Goal: Transaction & Acquisition: Purchase product/service

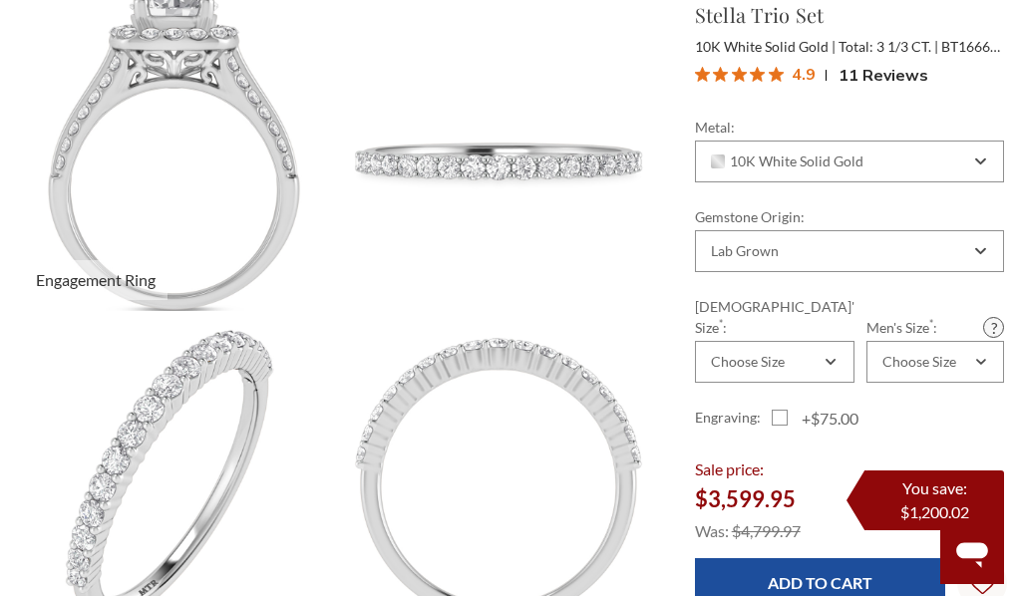
scroll to position [650, 977]
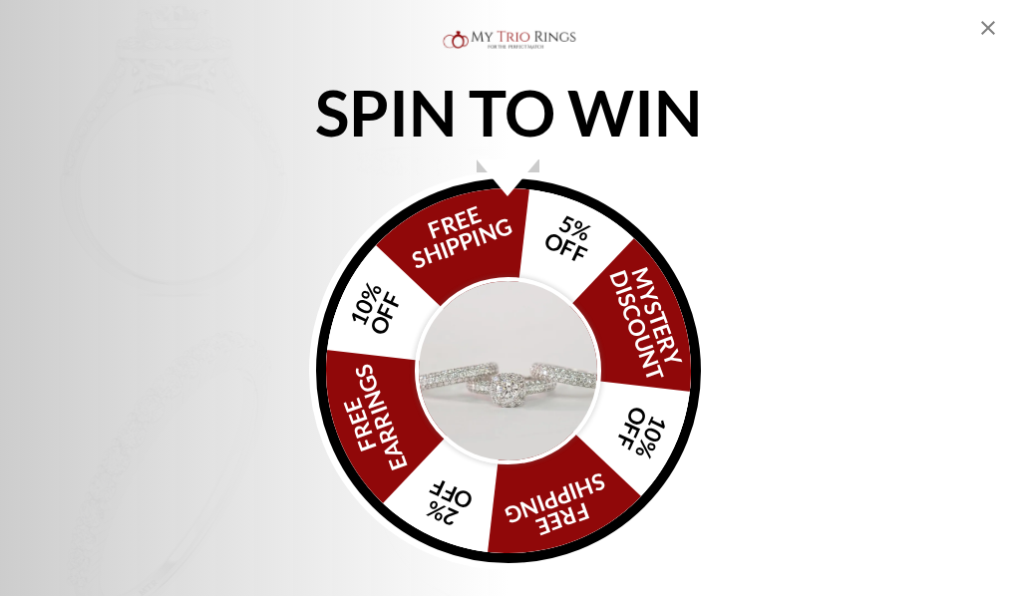
click at [463, 384] on img "Alia popup" at bounding box center [508, 370] width 187 height 187
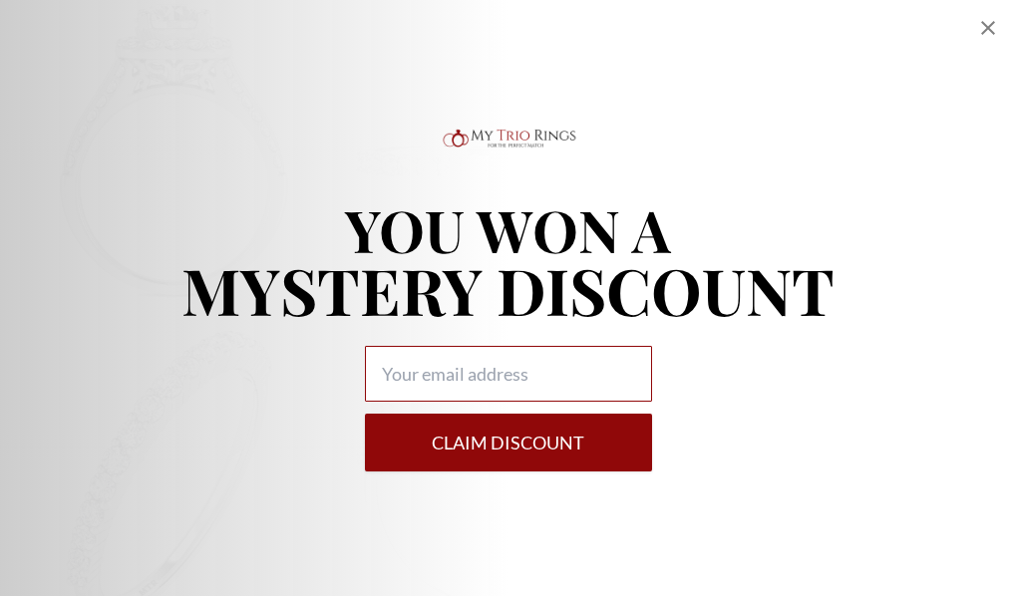
click at [482, 369] on input "Alia popup" at bounding box center [508, 374] width 287 height 56
type input "idtakaitu@gmail.com"
click at [365, 414] on button "Claim DISCOUNT" at bounding box center [508, 443] width 287 height 58
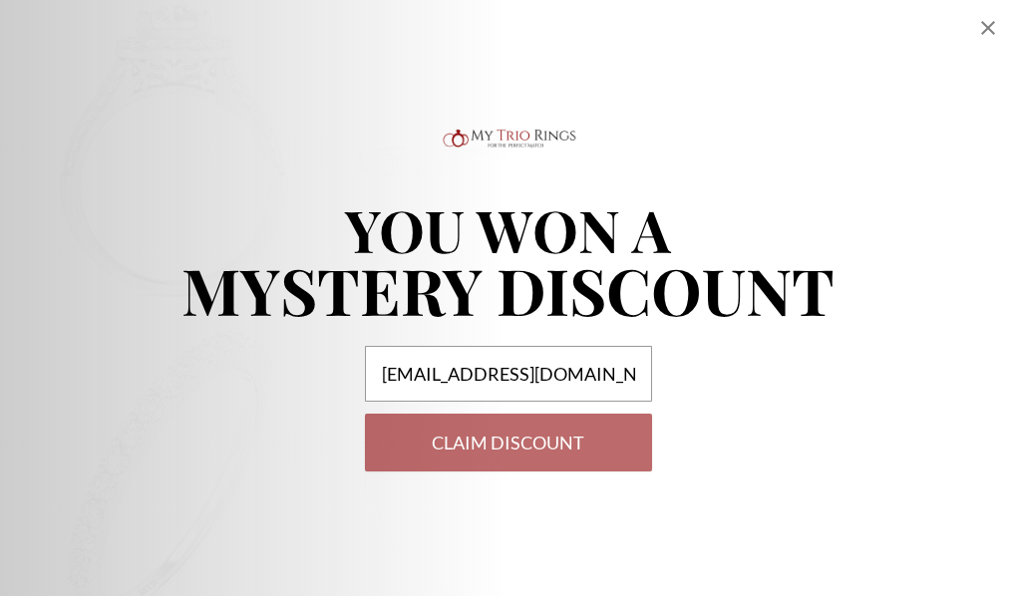
select select "US"
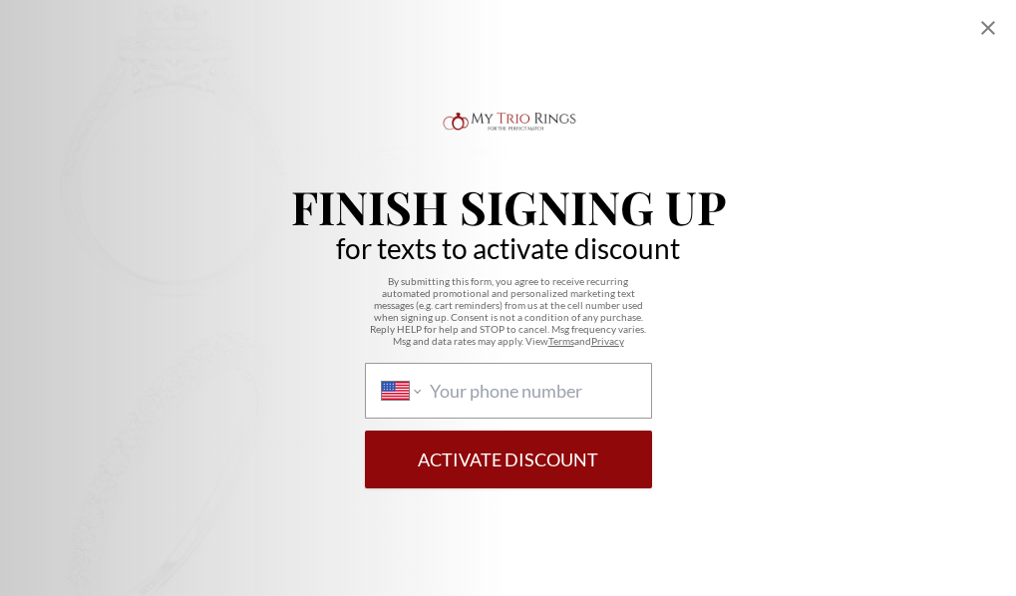
click at [483, 377] on div "International Afghanistan Åland Islands Albania Algeria American Samoa Andorra …" at bounding box center [508, 391] width 287 height 56
click at [421, 380] on select "International Afghanistan Åland Islands Albania Algeria American Samoa Andorra …" at bounding box center [401, 391] width 39 height 22
click at [477, 392] on input "International Afghanistan Åland Islands Albania Algeria American Samoa Andorra …" at bounding box center [532, 391] width 204 height 22
paste input "1 (346) 212-7336"
type input "1 (346) 212-7336"
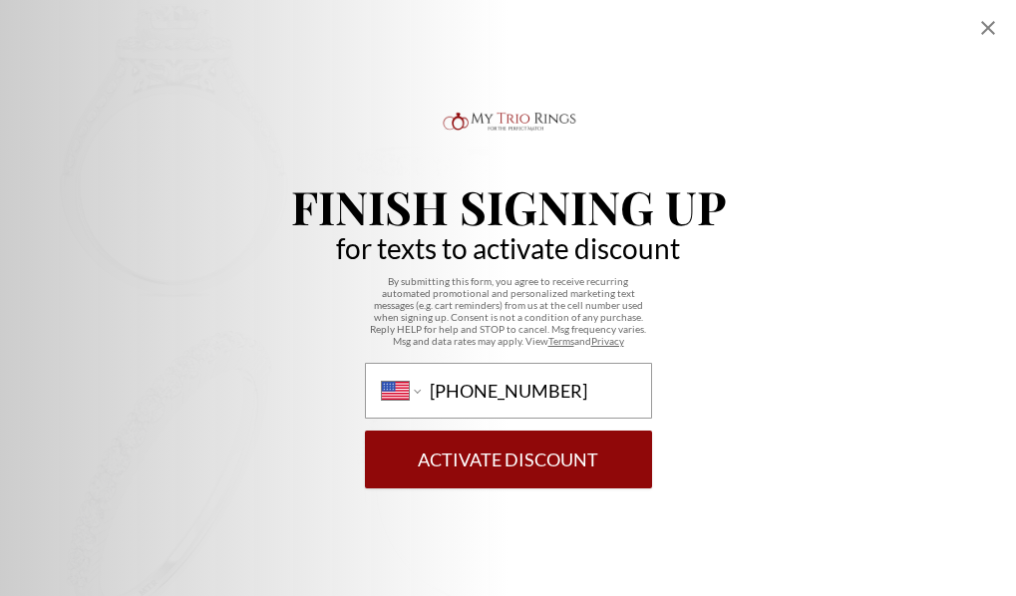
click at [493, 446] on button "Activate Discount" at bounding box center [508, 460] width 287 height 58
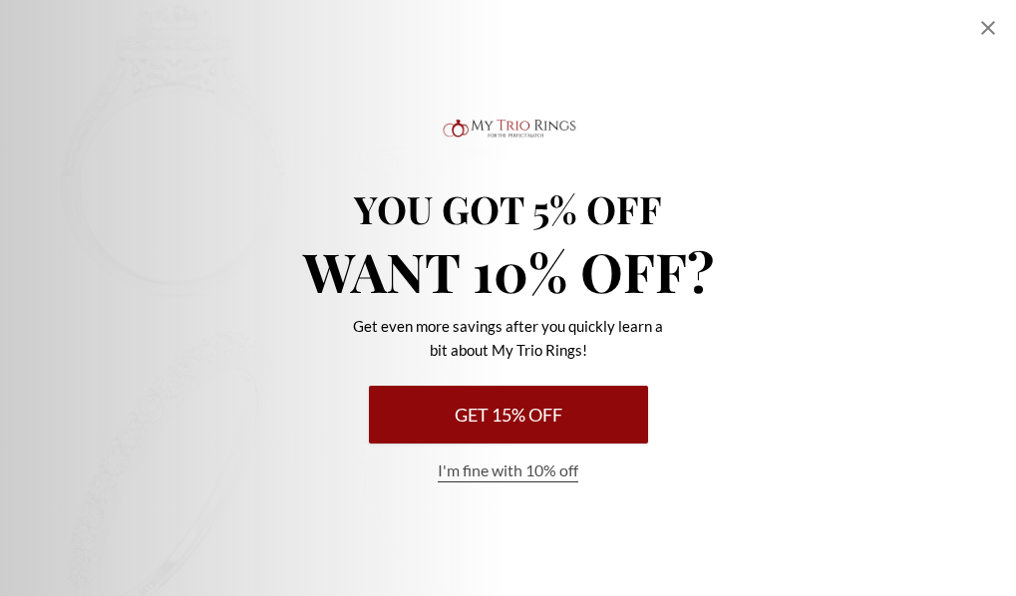
click at [492, 419] on button "Get 15% Off" at bounding box center [508, 415] width 279 height 58
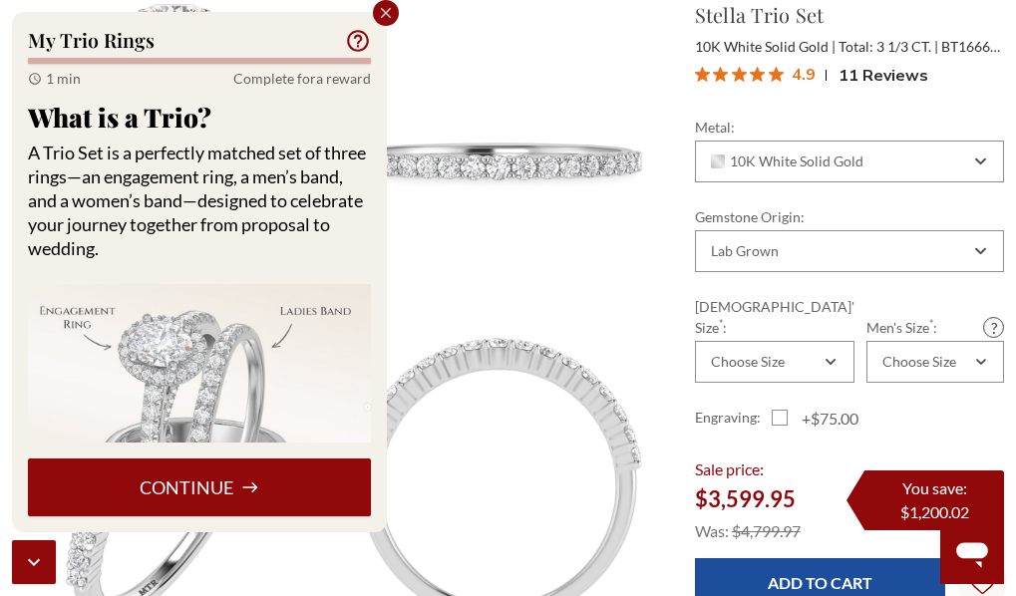
click at [261, 490] on button "Continue" at bounding box center [199, 488] width 343 height 58
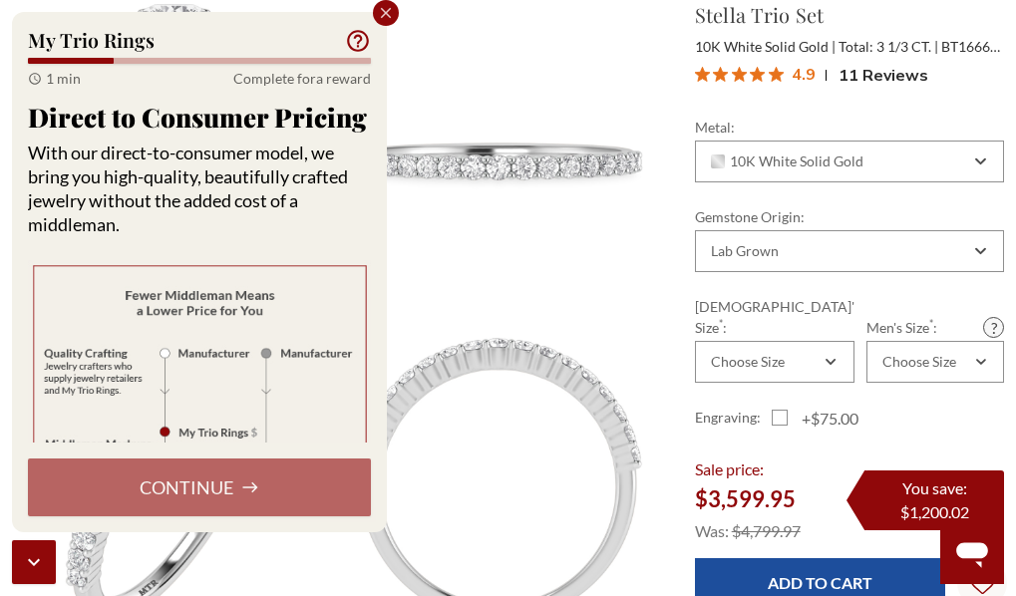
click at [261, 490] on div "Continue" at bounding box center [199, 488] width 343 height 58
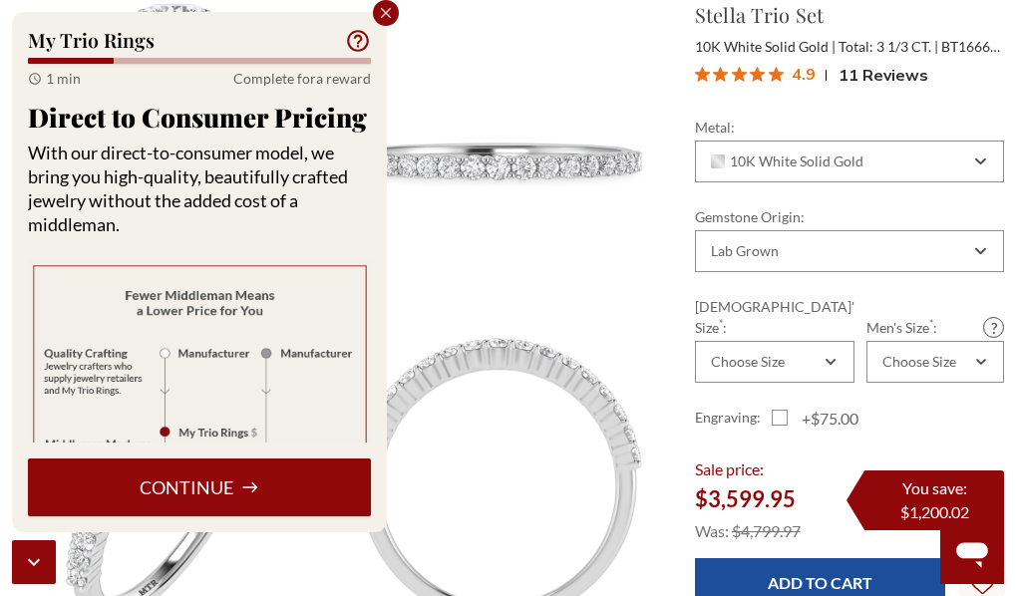
click at [261, 490] on button "Continue" at bounding box center [199, 488] width 343 height 58
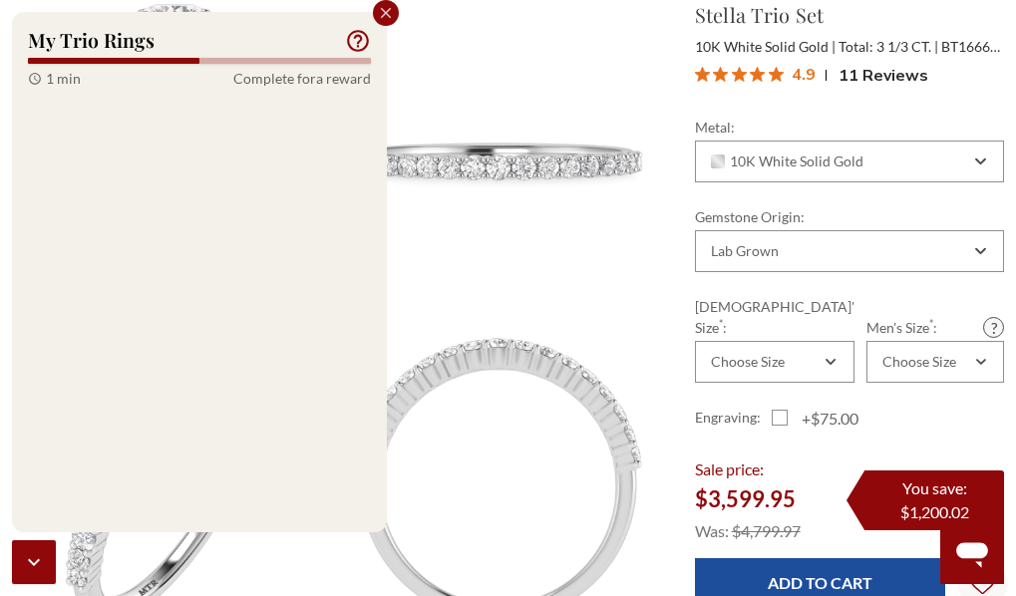
click at [261, 490] on div "Continue" at bounding box center [199, 488] width 343 height 58
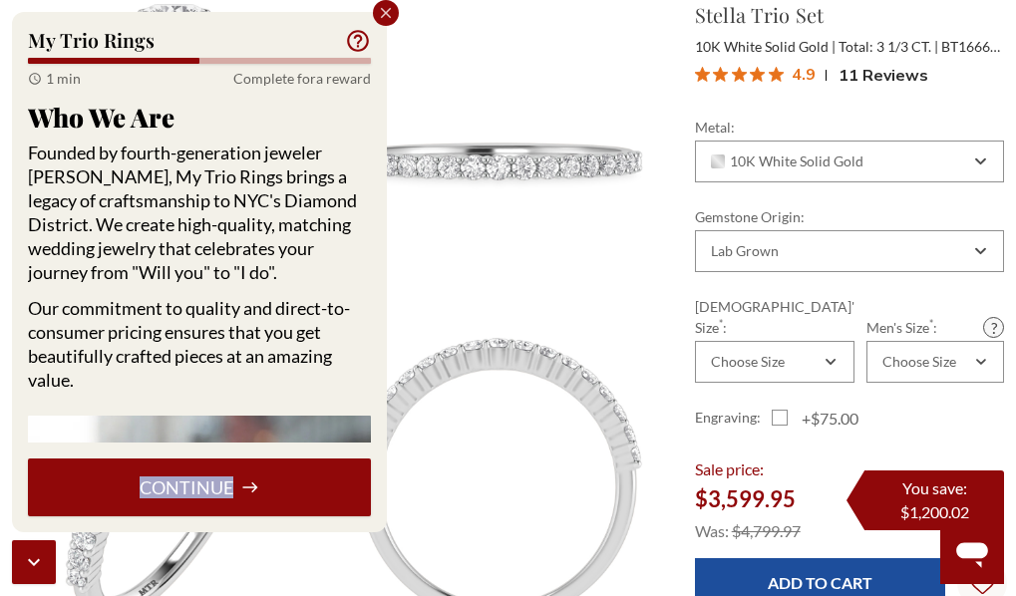
click at [261, 490] on button "Continue" at bounding box center [199, 488] width 343 height 58
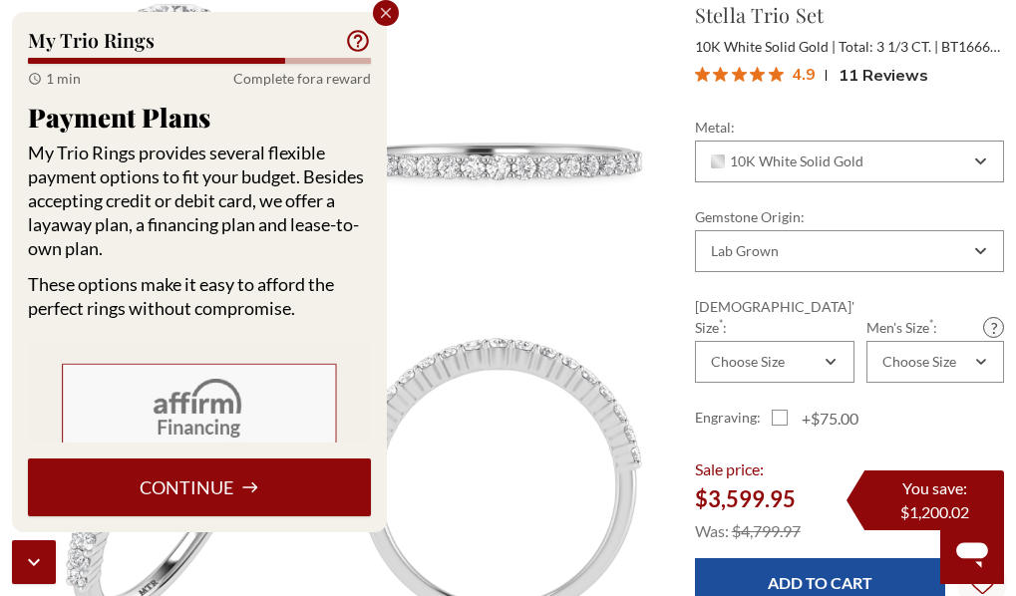
click at [261, 490] on button "Continue" at bounding box center [199, 488] width 343 height 58
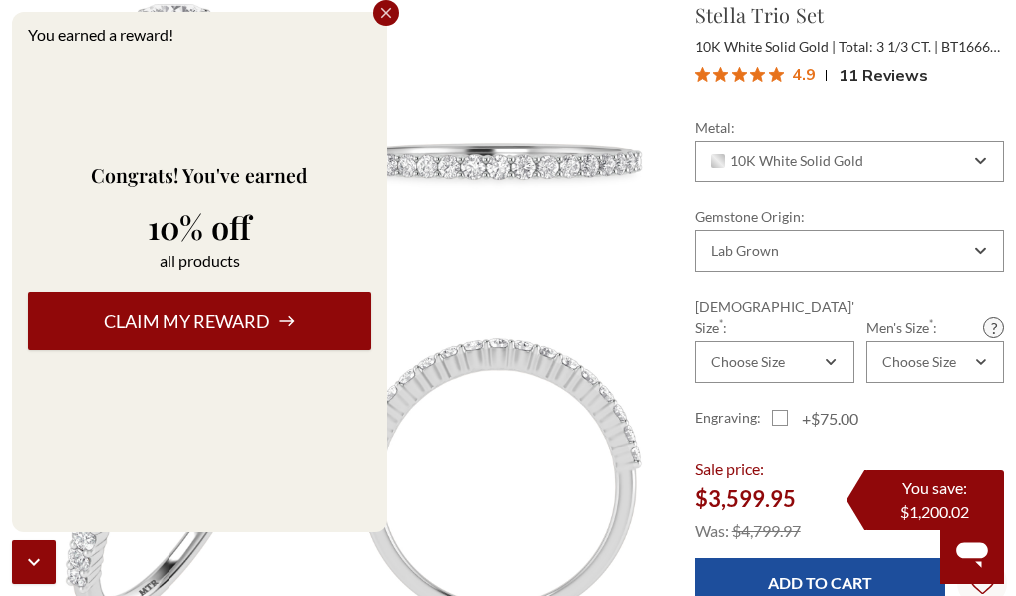
click at [261, 490] on div "Congrats! You've earned 10% off all products Claim my reward" at bounding box center [199, 283] width 343 height 467
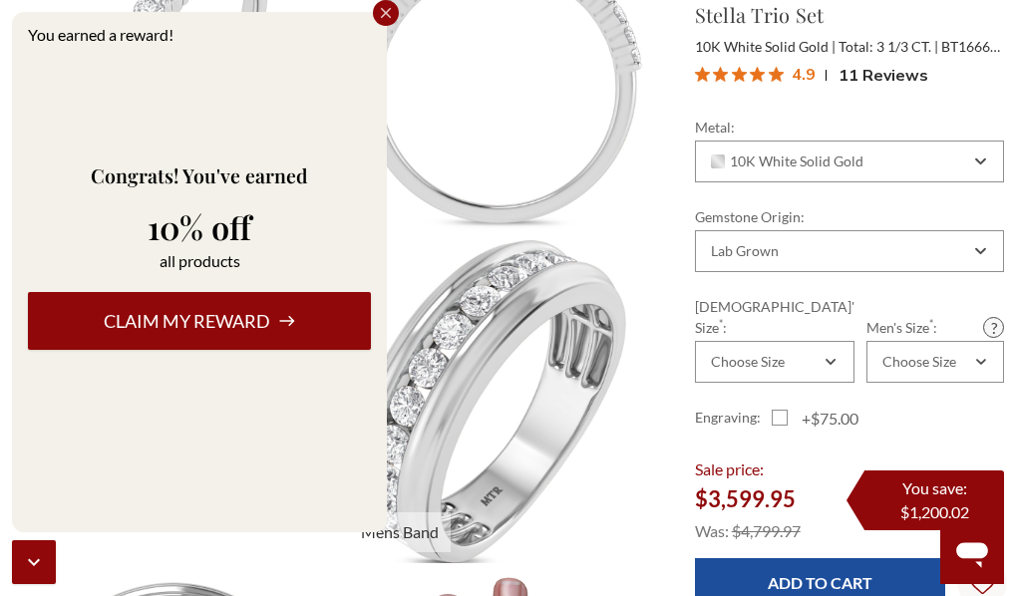
scroll to position [1695, 0]
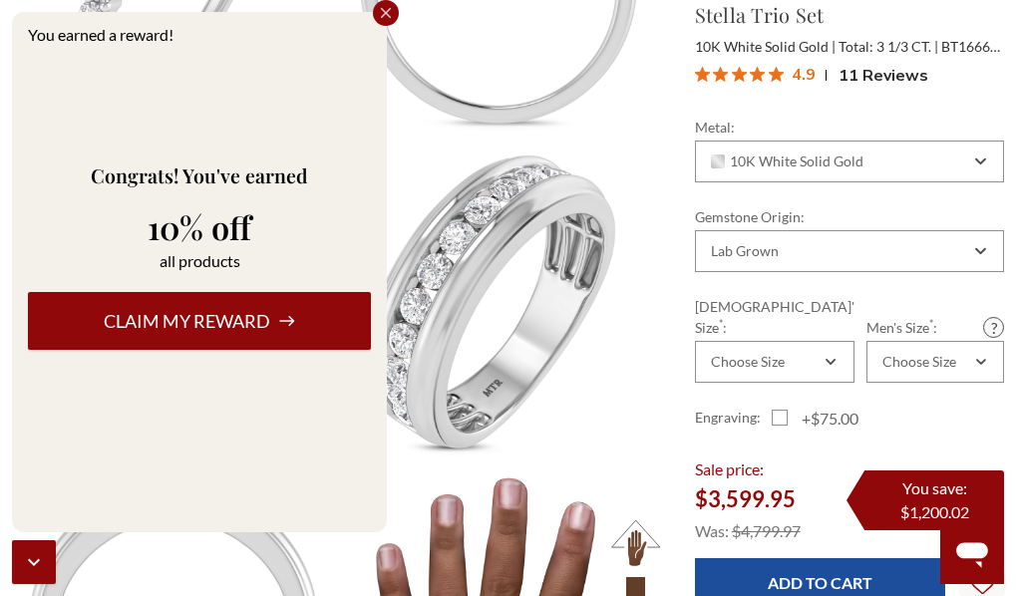
click at [265, 307] on button "Claim my reward" at bounding box center [199, 321] width 343 height 58
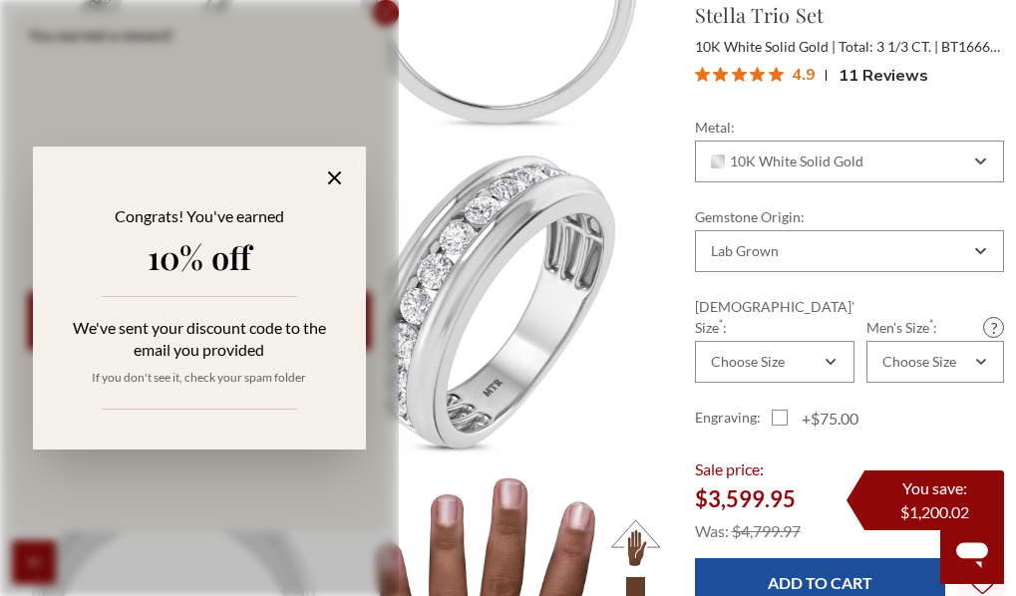
scroll to position [1895, 0]
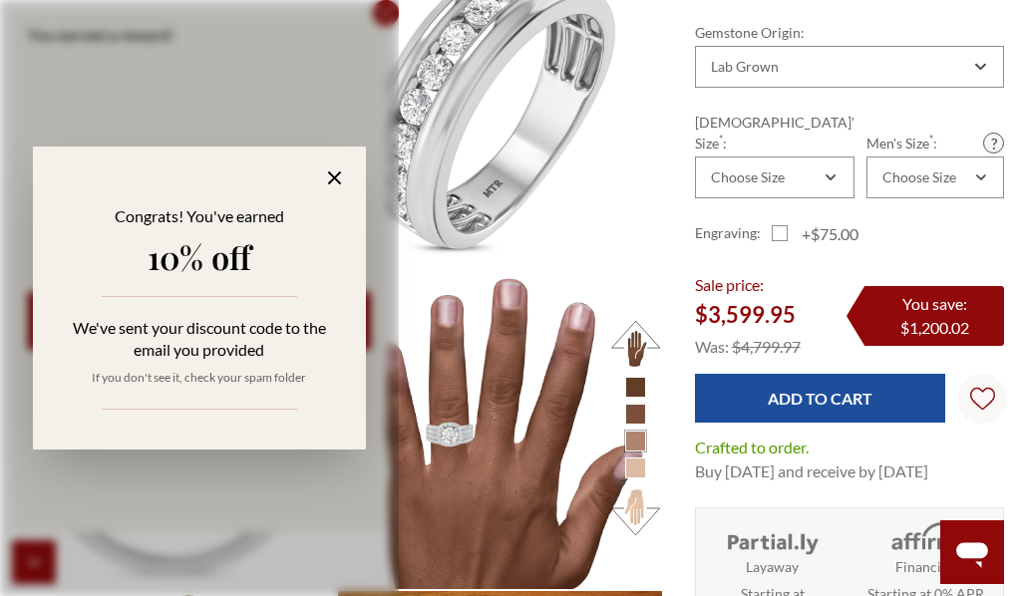
click at [340, 170] on icon at bounding box center [334, 178] width 23 height 23
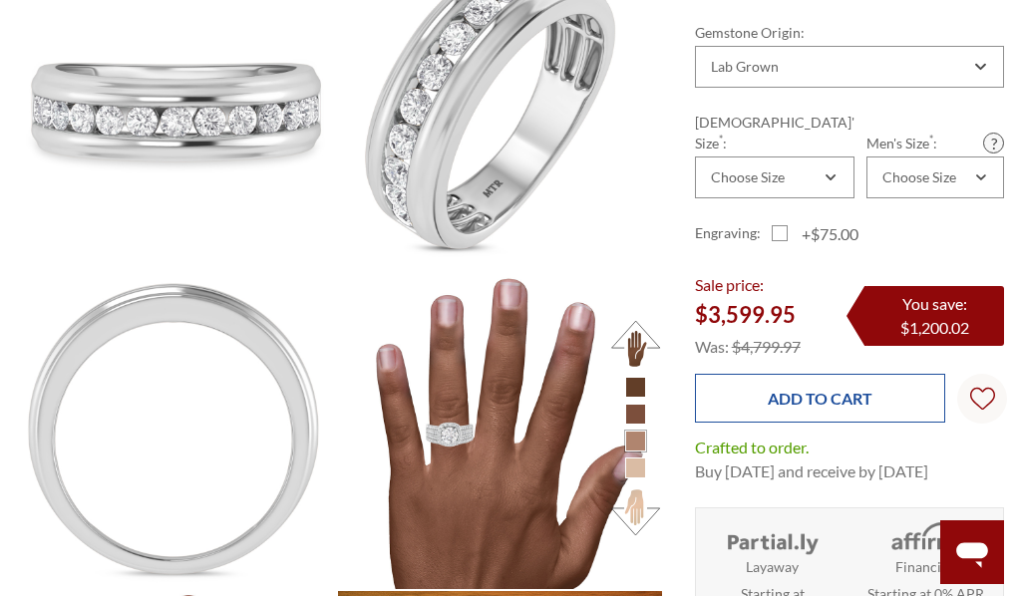
click at [743, 374] on input "Add to Cart" at bounding box center [820, 398] width 251 height 49
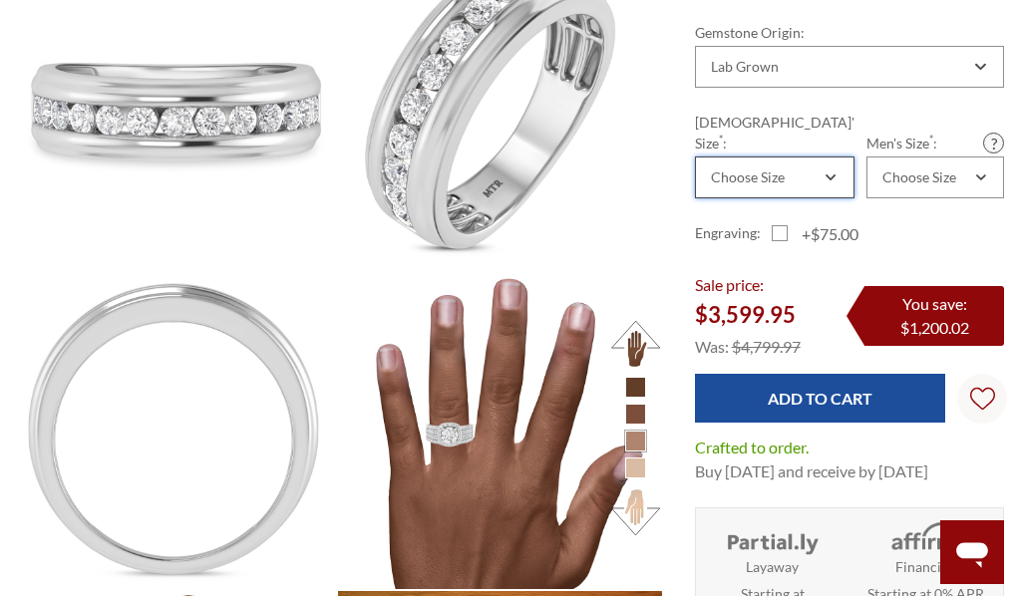
click at [755, 170] on div "Choose Size" at bounding box center [748, 178] width 74 height 16
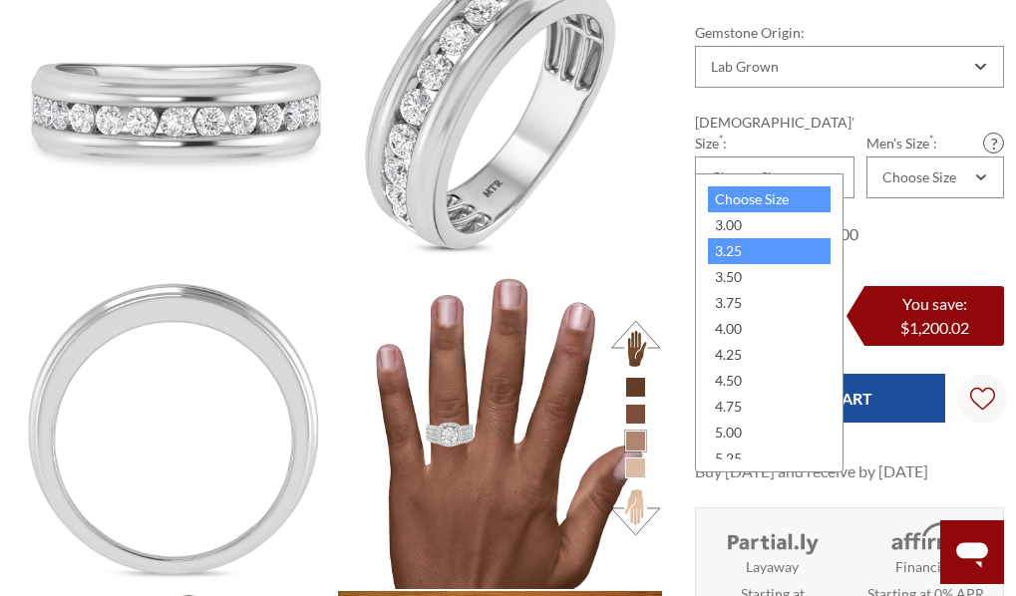
click at [760, 255] on div "3.25" at bounding box center [769, 251] width 123 height 26
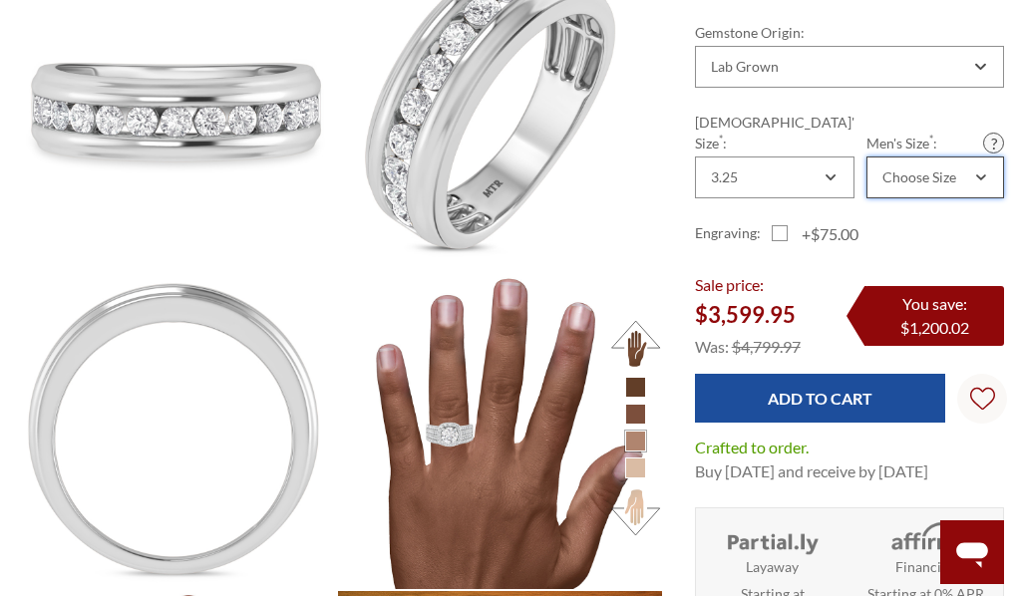
click at [883, 157] on div "Choose Size" at bounding box center [936, 178] width 138 height 42
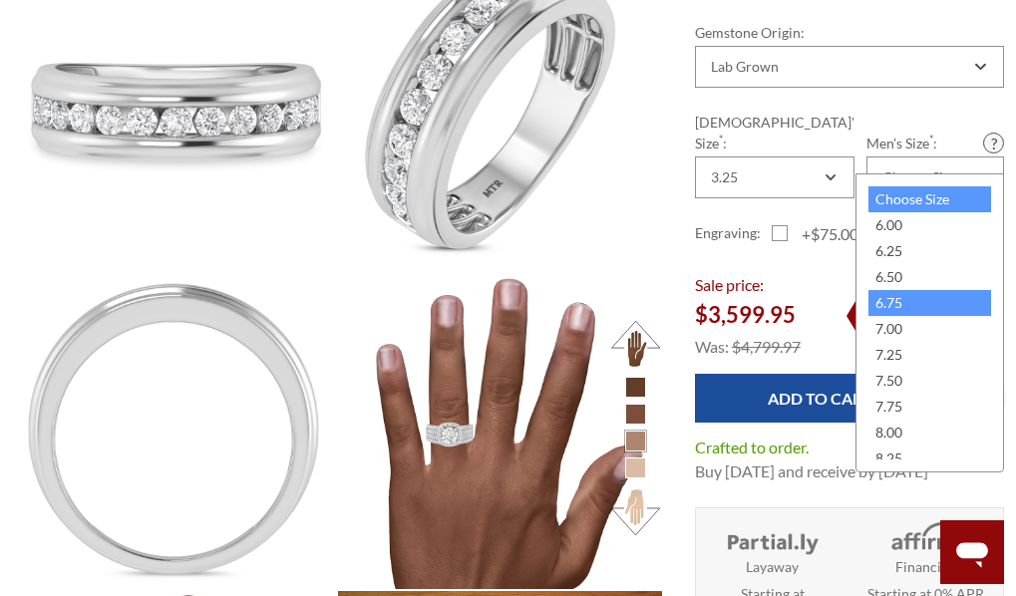
click at [880, 306] on div "6.75" at bounding box center [930, 303] width 123 height 26
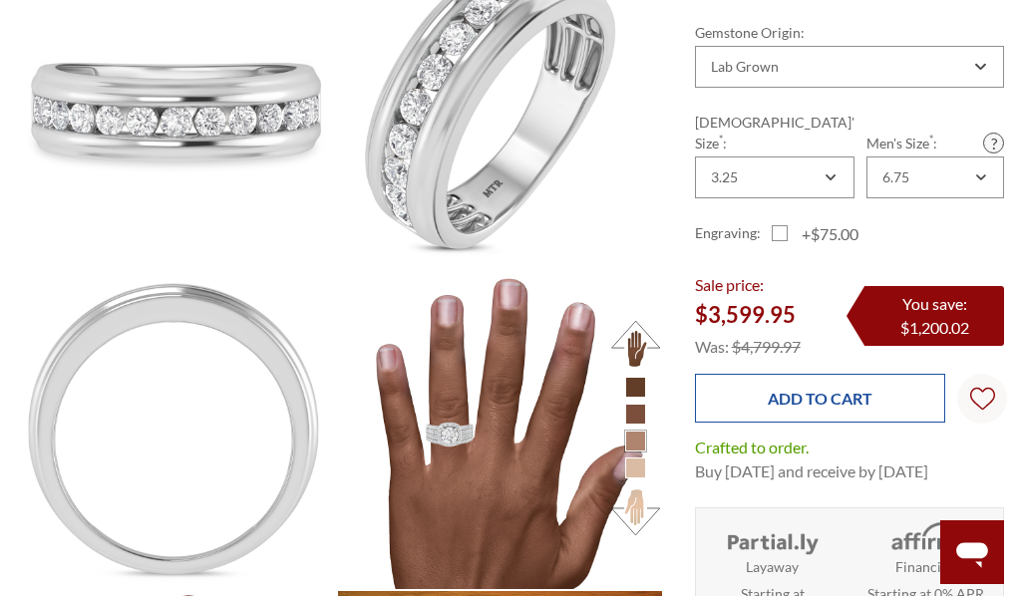
click at [856, 375] on input "Add to Cart" at bounding box center [820, 398] width 251 height 49
type input "Add to Cart"
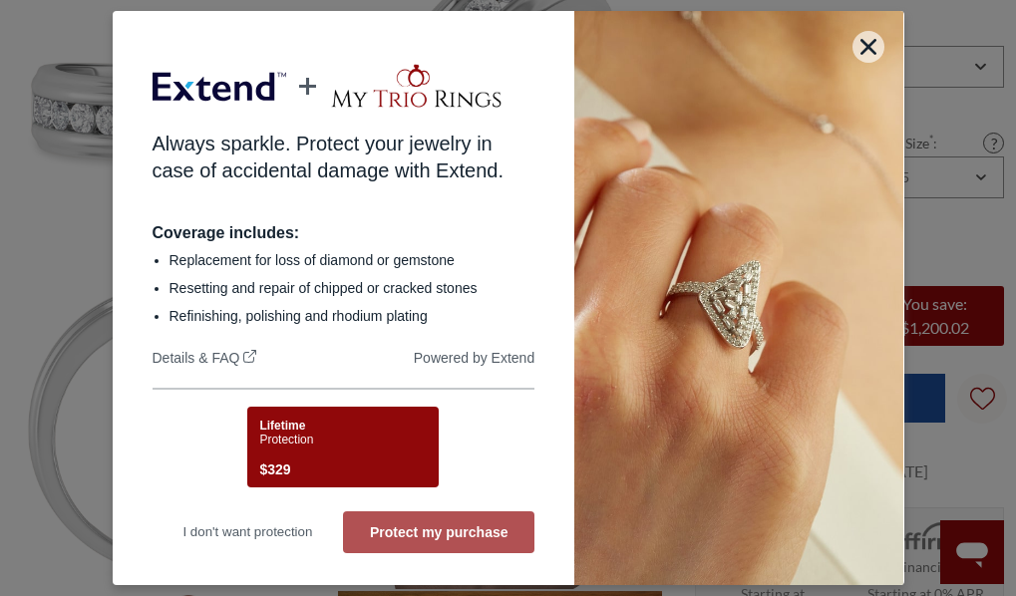
click at [412, 534] on button "Protect my purchase" at bounding box center [438, 533] width 191 height 42
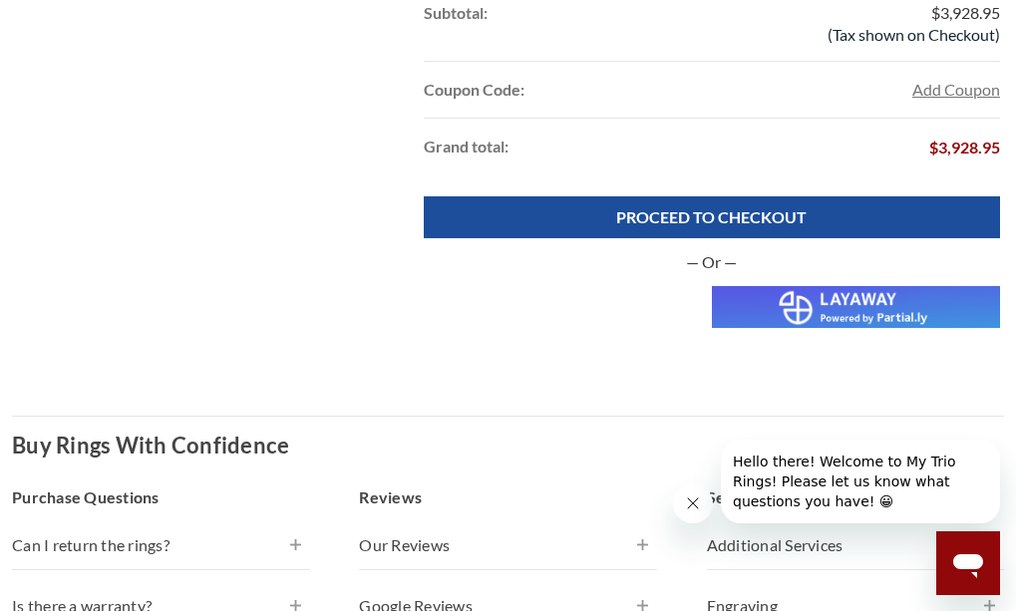
scroll to position [1795, 0]
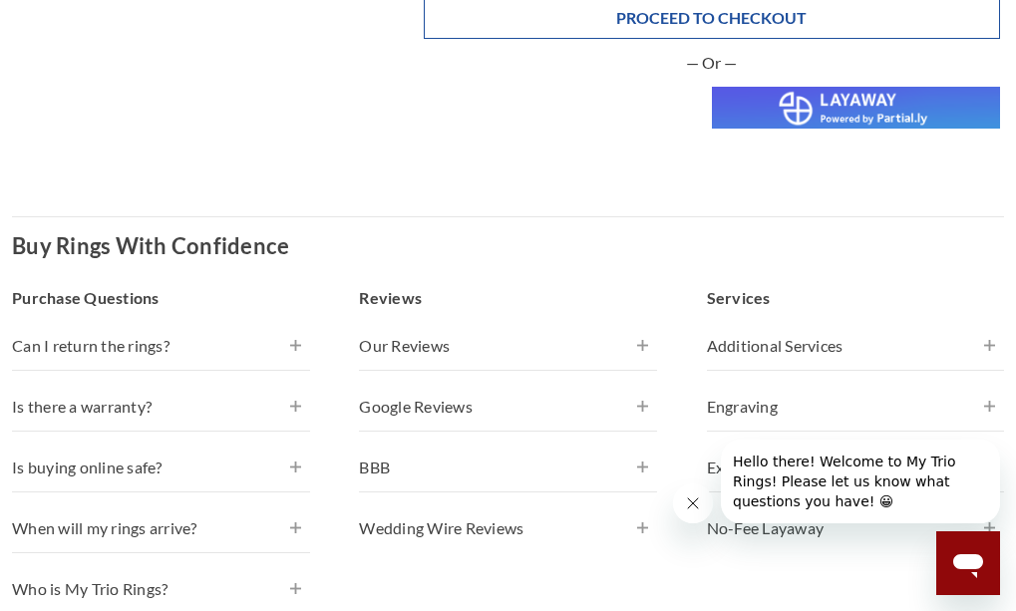
click at [695, 22] on link "PROCEED TO CHECKOUT" at bounding box center [712, 18] width 576 height 42
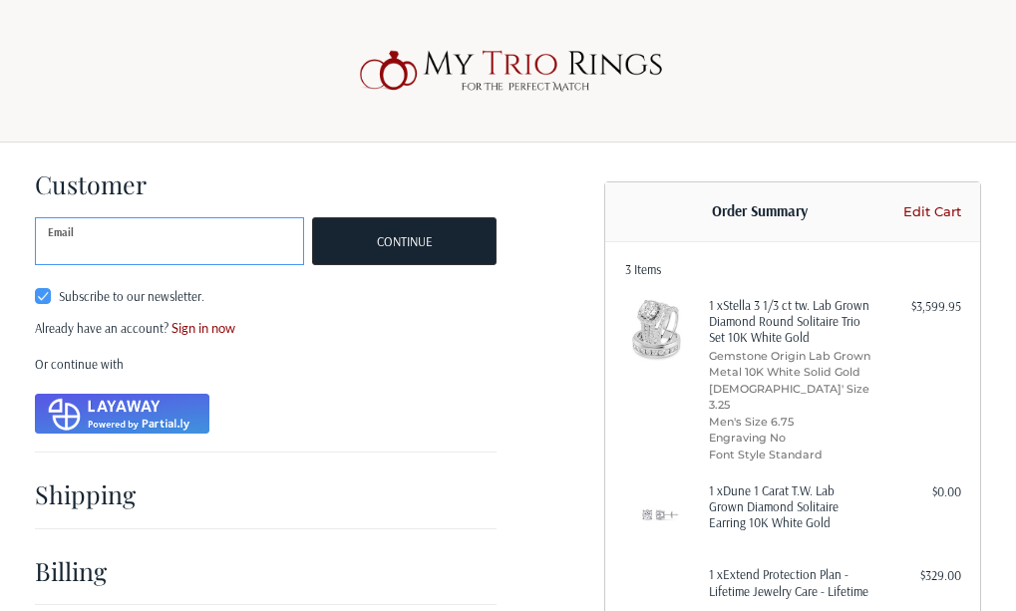
scroll to position [270, 0]
